Goal: Information Seeking & Learning: Check status

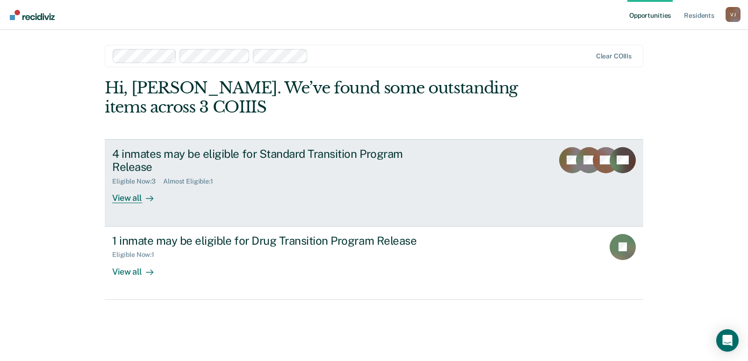
click at [201, 158] on div "4 inmates may be eligible for Standard Transition Program Release" at bounding box center [276, 160] width 328 height 27
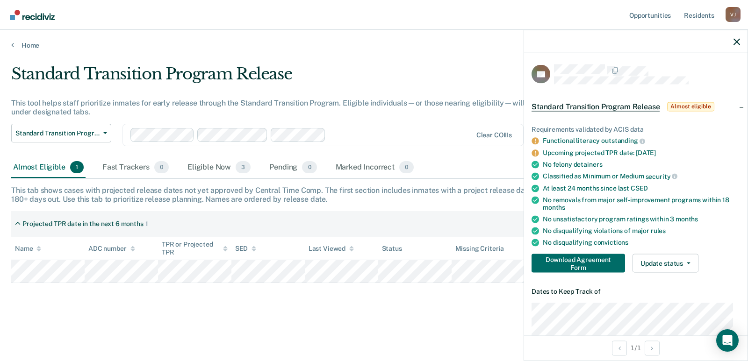
click at [366, 314] on div "Standard Transition Program Release This tool helps staff prioritize inmates fo…" at bounding box center [374, 193] width 726 height 257
click at [295, 305] on div "Standard Transition Program Release This tool helps staff prioritize inmates fo…" at bounding box center [374, 193] width 726 height 257
click at [276, 216] on div "Projected TPR date in the next 6 months 1" at bounding box center [374, 224] width 726 height 26
click at [738, 39] on icon "button" at bounding box center [736, 41] width 7 height 7
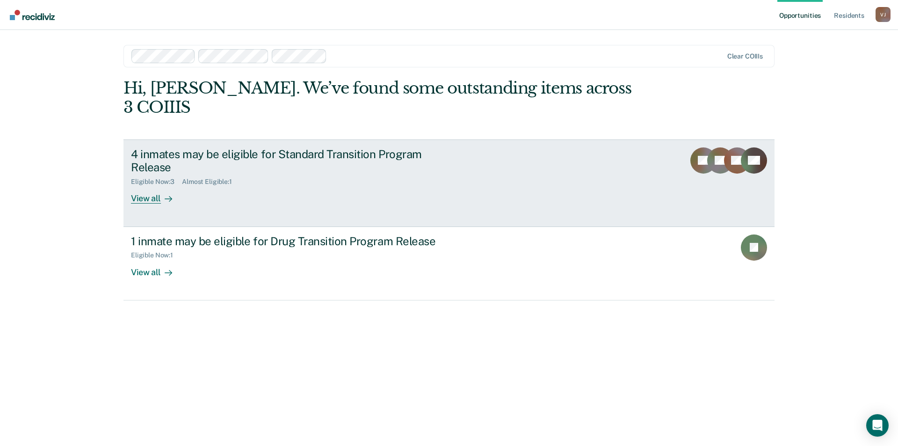
click at [323, 174] on div "Eligible Now : 3 Almost Eligible : 1" at bounding box center [295, 180] width 328 height 12
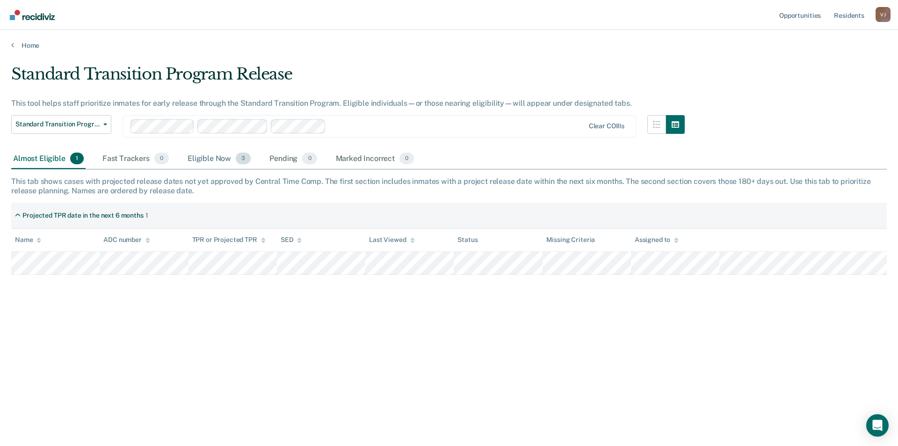
click at [211, 156] on div "Eligible Now 3" at bounding box center [219, 159] width 67 height 21
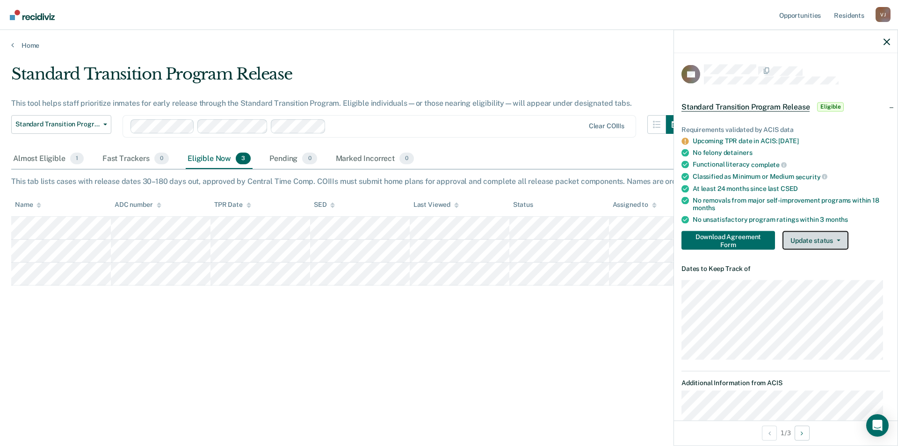
click at [747, 237] on button "Update status" at bounding box center [815, 240] width 66 height 19
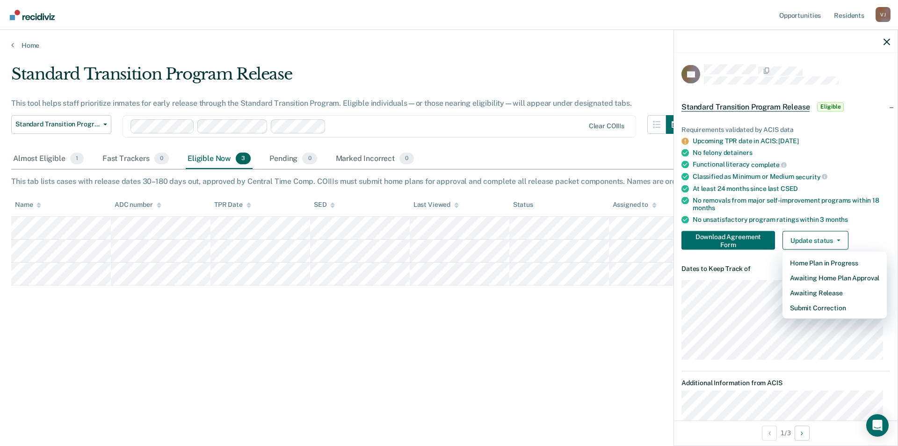
click at [576, 341] on div "Standard Transition Program Release This tool helps staff prioritize inmates fo…" at bounding box center [448, 220] width 875 height 311
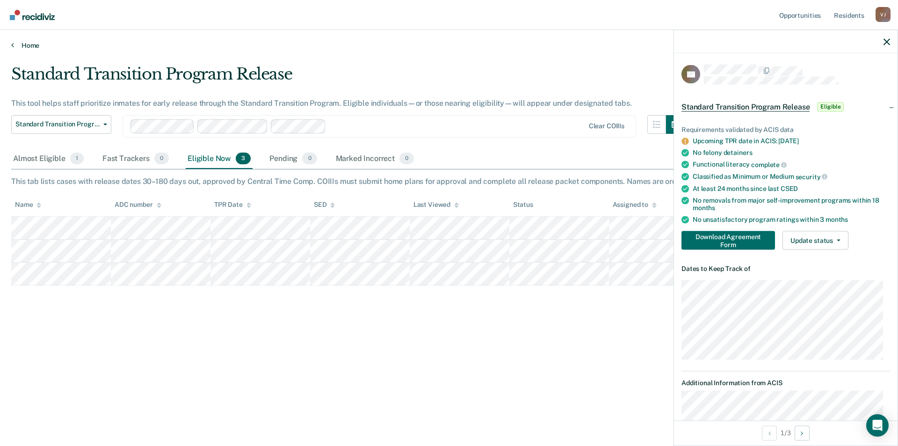
click at [25, 45] on link "Home" at bounding box center [448, 45] width 875 height 8
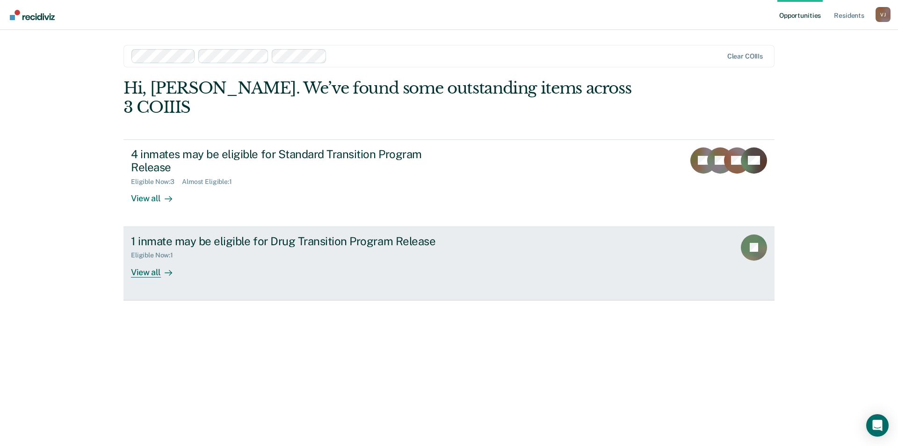
click at [237, 255] on div "1 inmate may be eligible for Drug Transition Program Release Eligible Now : 1 V…" at bounding box center [306, 255] width 351 height 43
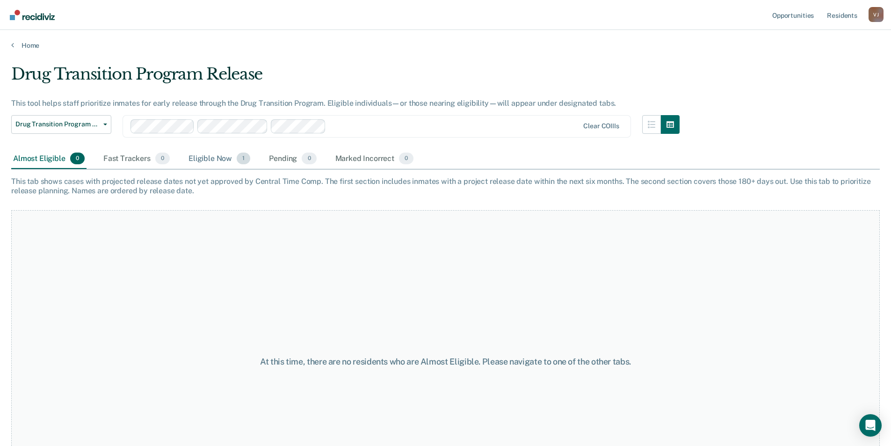
click at [208, 158] on div "Eligible Now 1" at bounding box center [219, 159] width 65 height 21
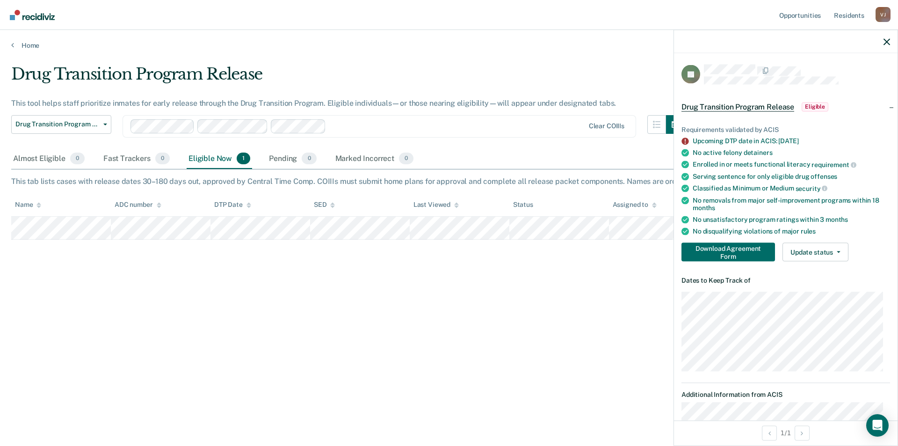
click at [464, 300] on div "Drug Transition Program Release This tool helps staff prioritize inmates for ea…" at bounding box center [448, 220] width 875 height 311
click at [516, 29] on nav "Opportunities Resident s [PERSON_NAME] Profile How it works Log Out" at bounding box center [449, 15] width 898 height 30
click at [747, 17] on div "[PERSON_NAME]" at bounding box center [882, 14] width 15 height 15
click at [747, 61] on link "Log Out" at bounding box center [844, 61] width 75 height 8
